Goal: Information Seeking & Learning: Learn about a topic

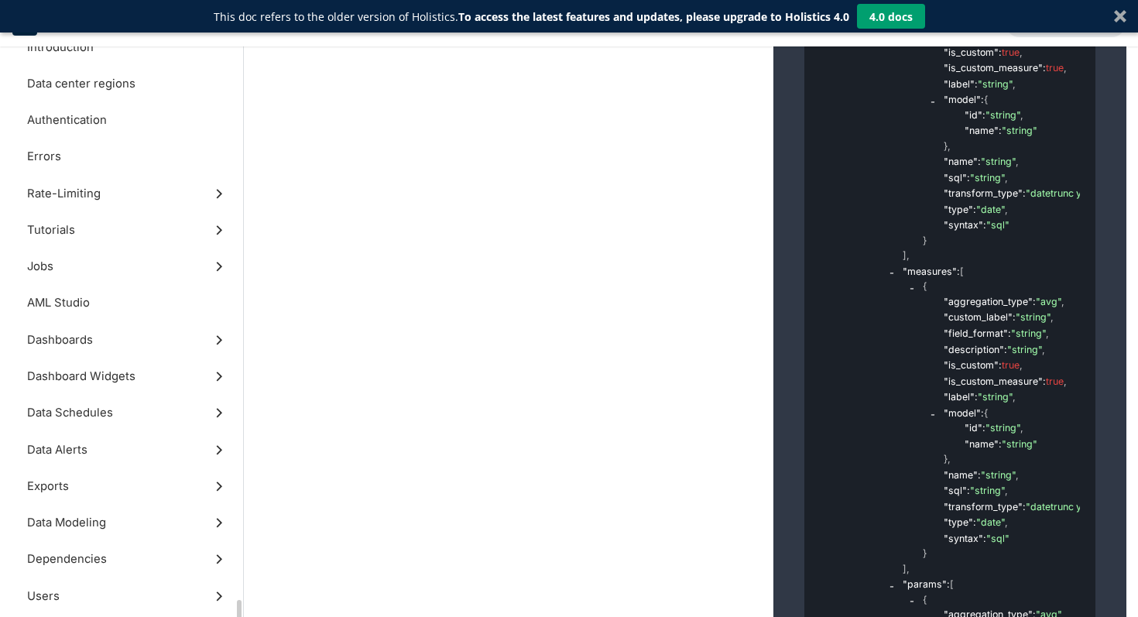
scroll to position [358, 0]
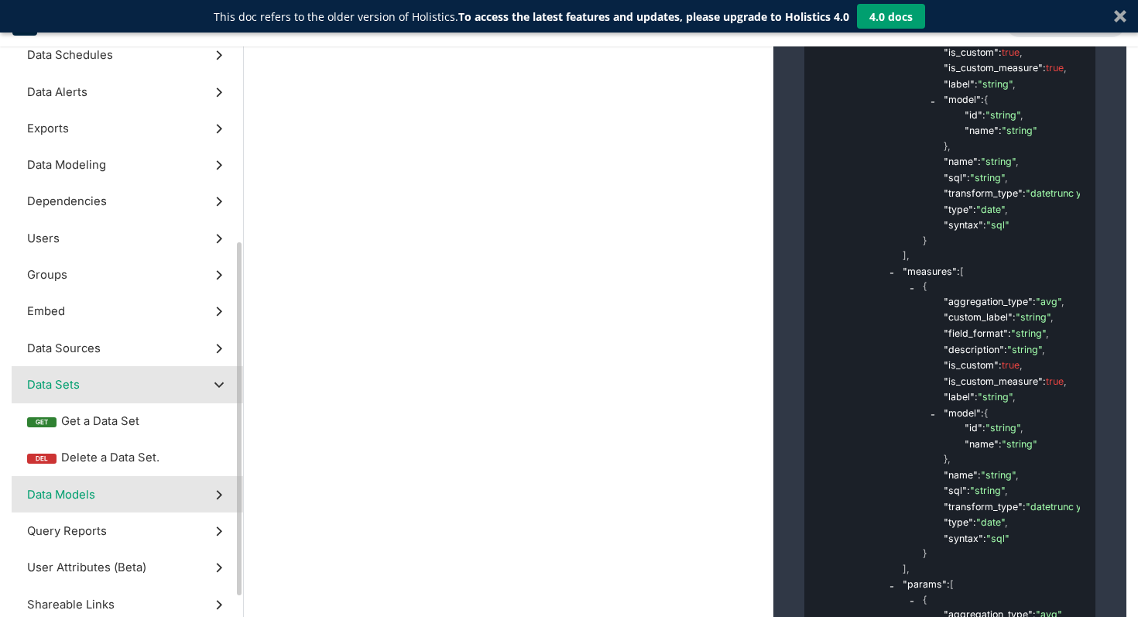
click at [180, 499] on label "Data Models" at bounding box center [127, 494] width 231 height 36
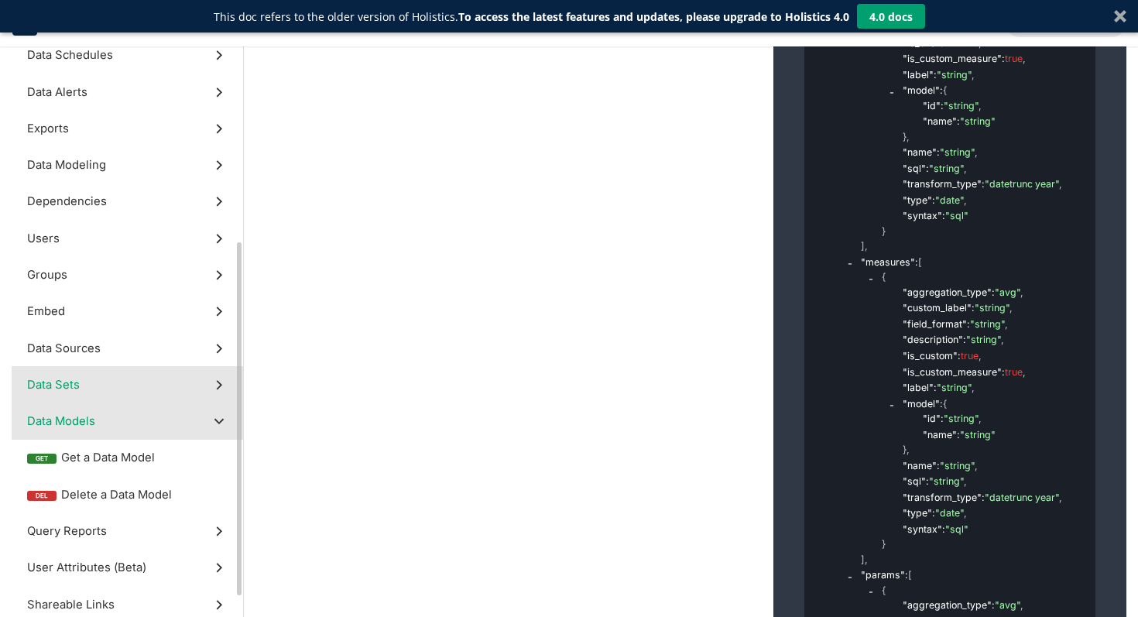
click at [142, 374] on label "Data Sets" at bounding box center [127, 384] width 231 height 36
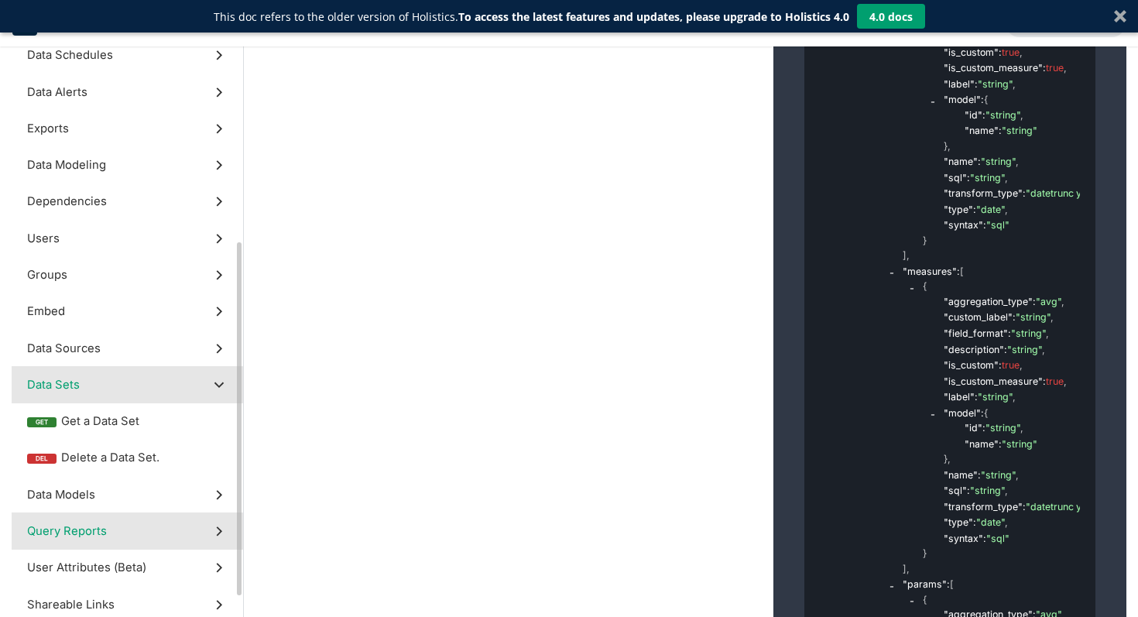
click at [141, 538] on label "Query Reports" at bounding box center [127, 530] width 231 height 36
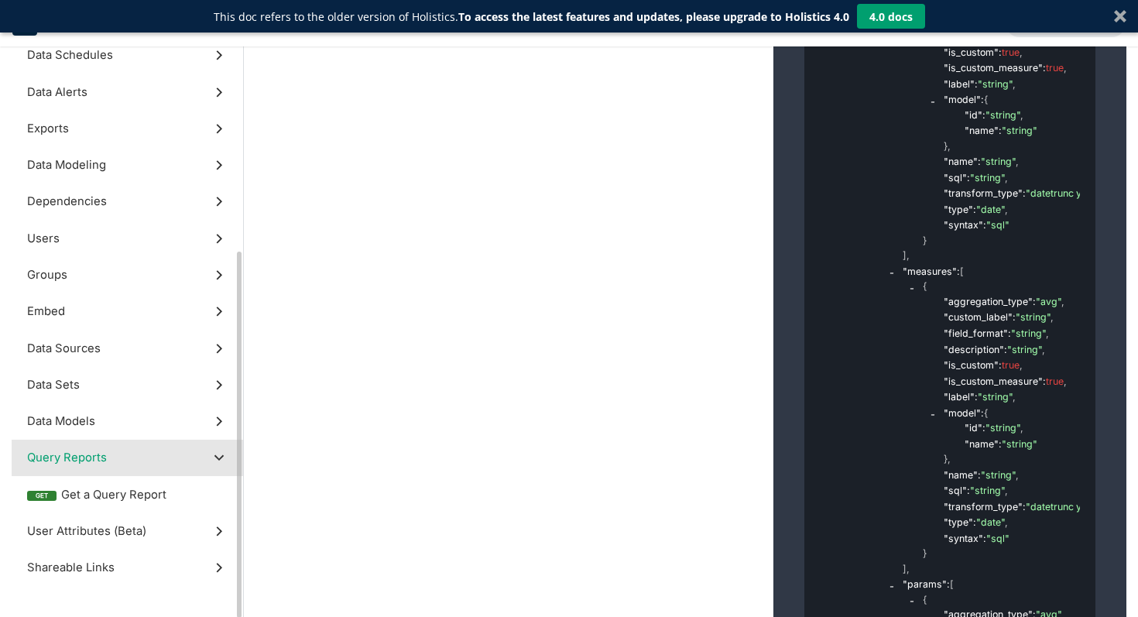
scroll to position [60825, 0]
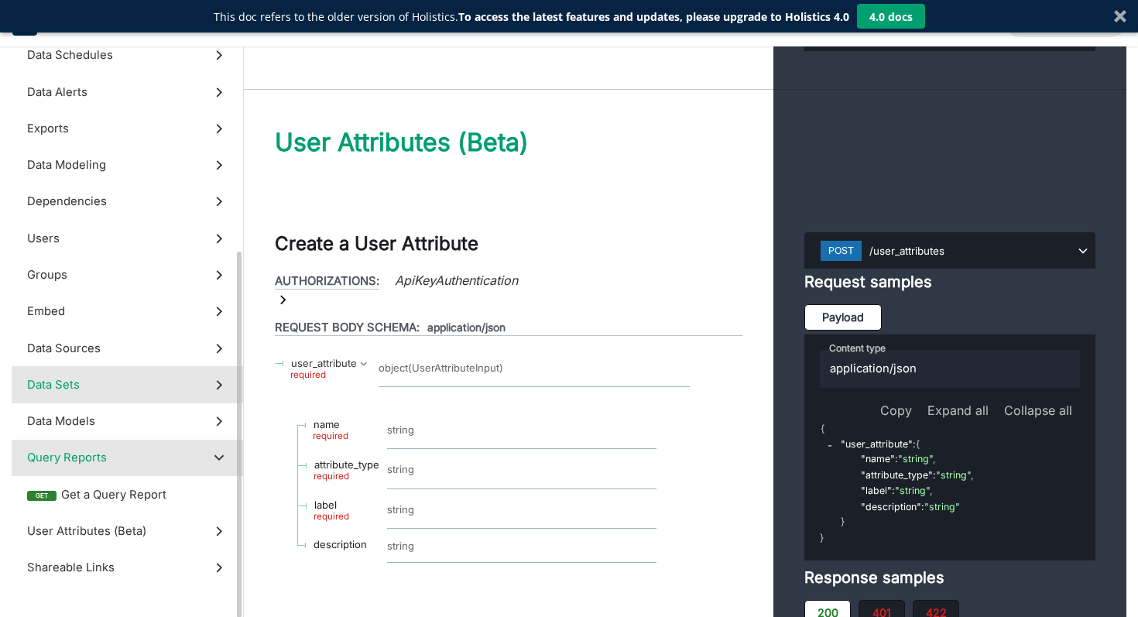
click at [108, 402] on label "Data Sets" at bounding box center [127, 384] width 231 height 36
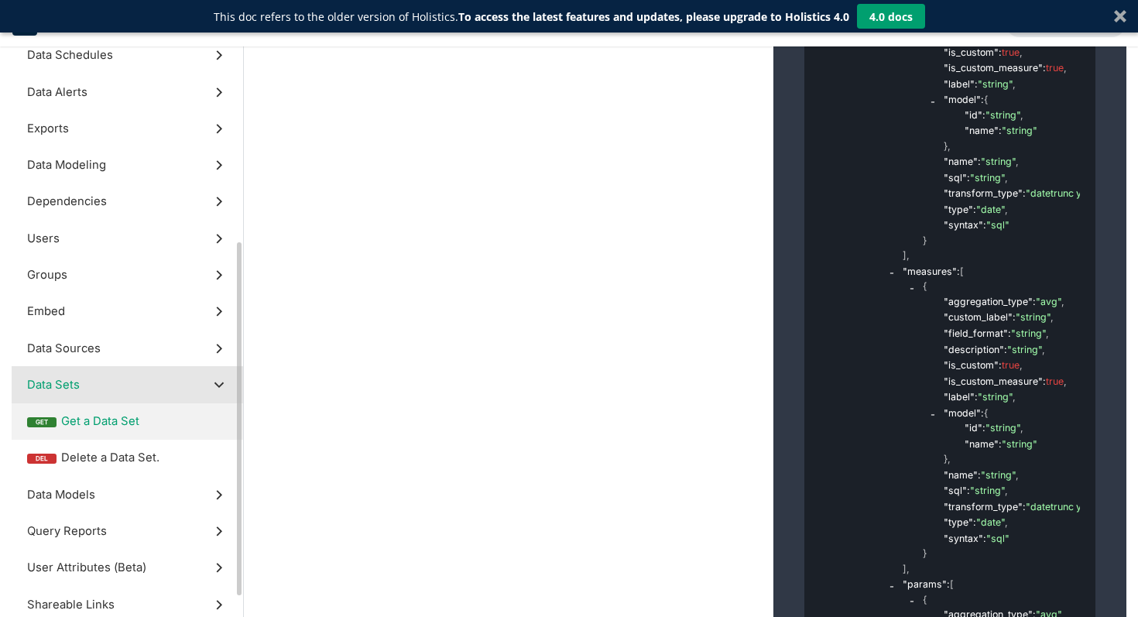
click at [99, 429] on span "Get a Data Set" at bounding box center [144, 421] width 166 height 17
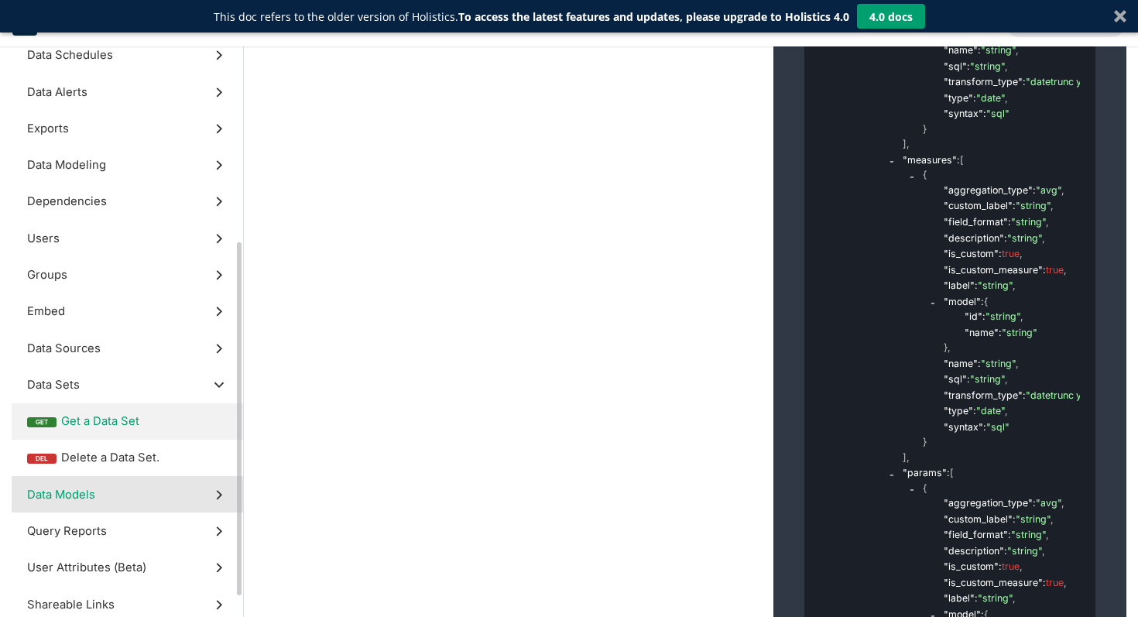
click at [110, 504] on label "Data Models" at bounding box center [127, 494] width 231 height 36
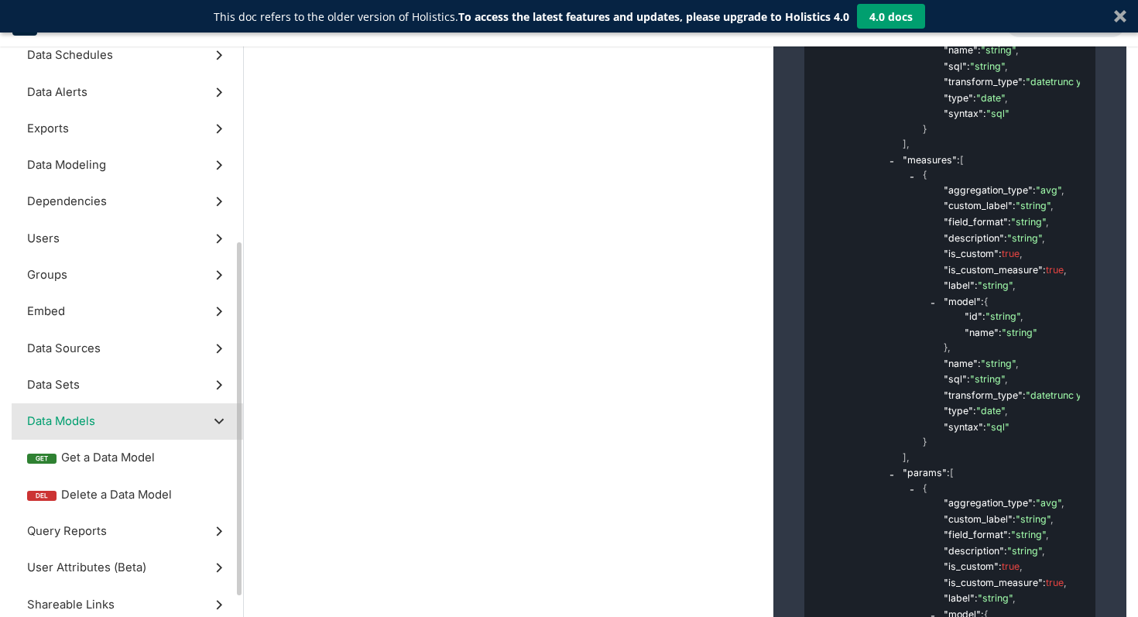
scroll to position [58367, 0]
